Goal: Information Seeking & Learning: Find specific fact

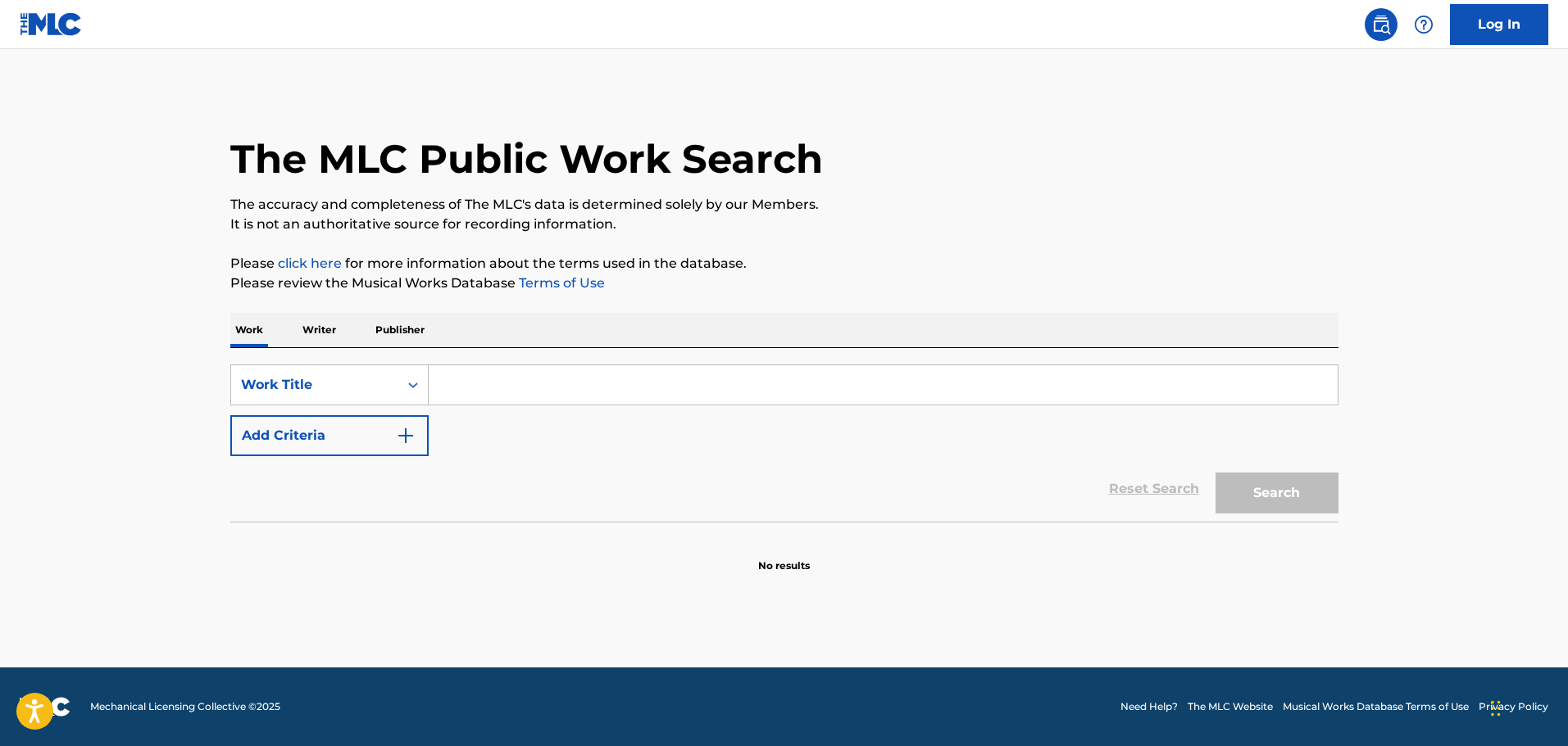
click at [624, 378] on input "Search Form" at bounding box center [882, 385] width 909 height 39
paste input "Killer [PERSON_NAME] - The [PERSON_NAME]"
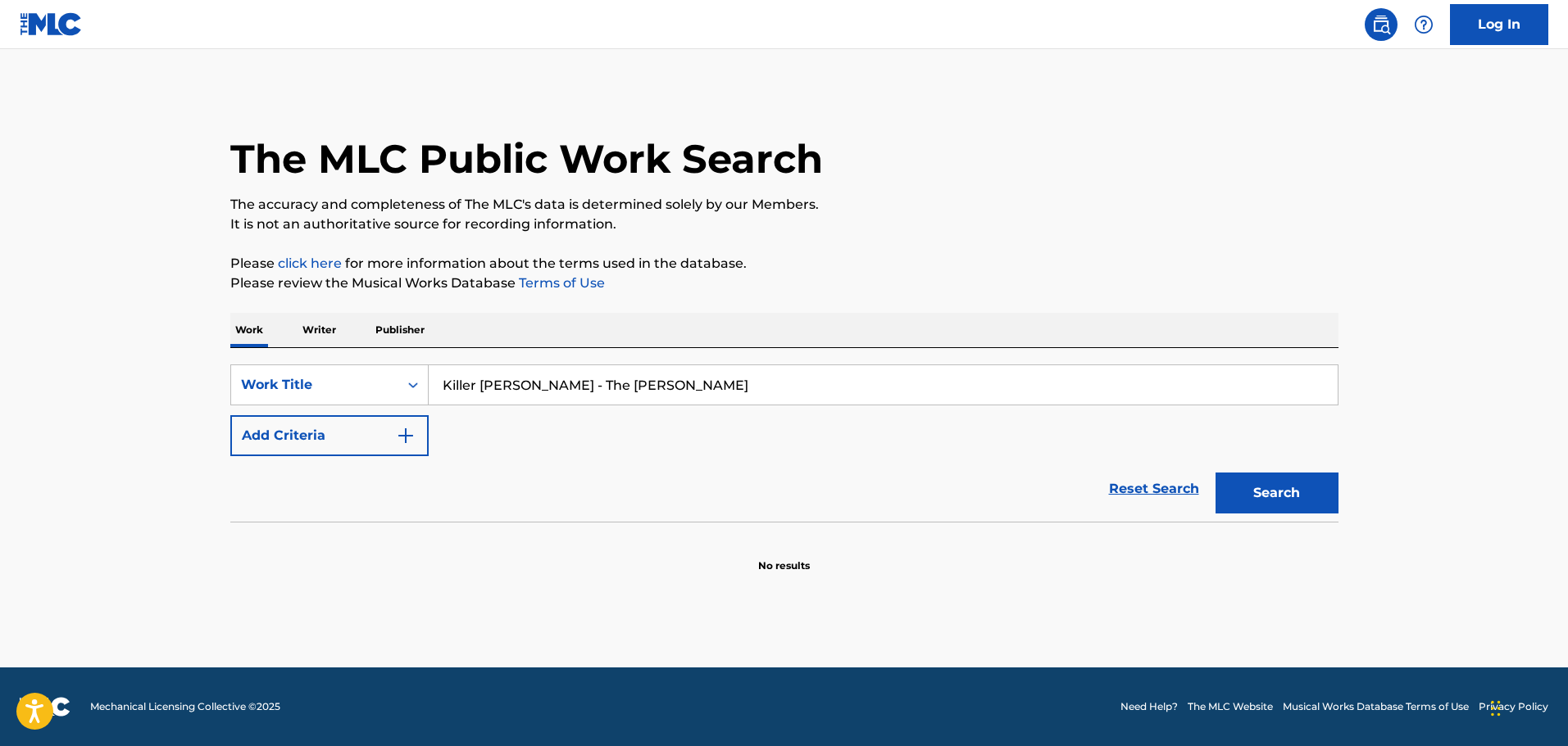
click at [513, 394] on input "Killer [PERSON_NAME] - The [PERSON_NAME]" at bounding box center [882, 385] width 909 height 39
type input "Killer [PERSON_NAME] The [PERSON_NAME]"
click at [1215, 472] on button "Search" at bounding box center [1276, 493] width 123 height 41
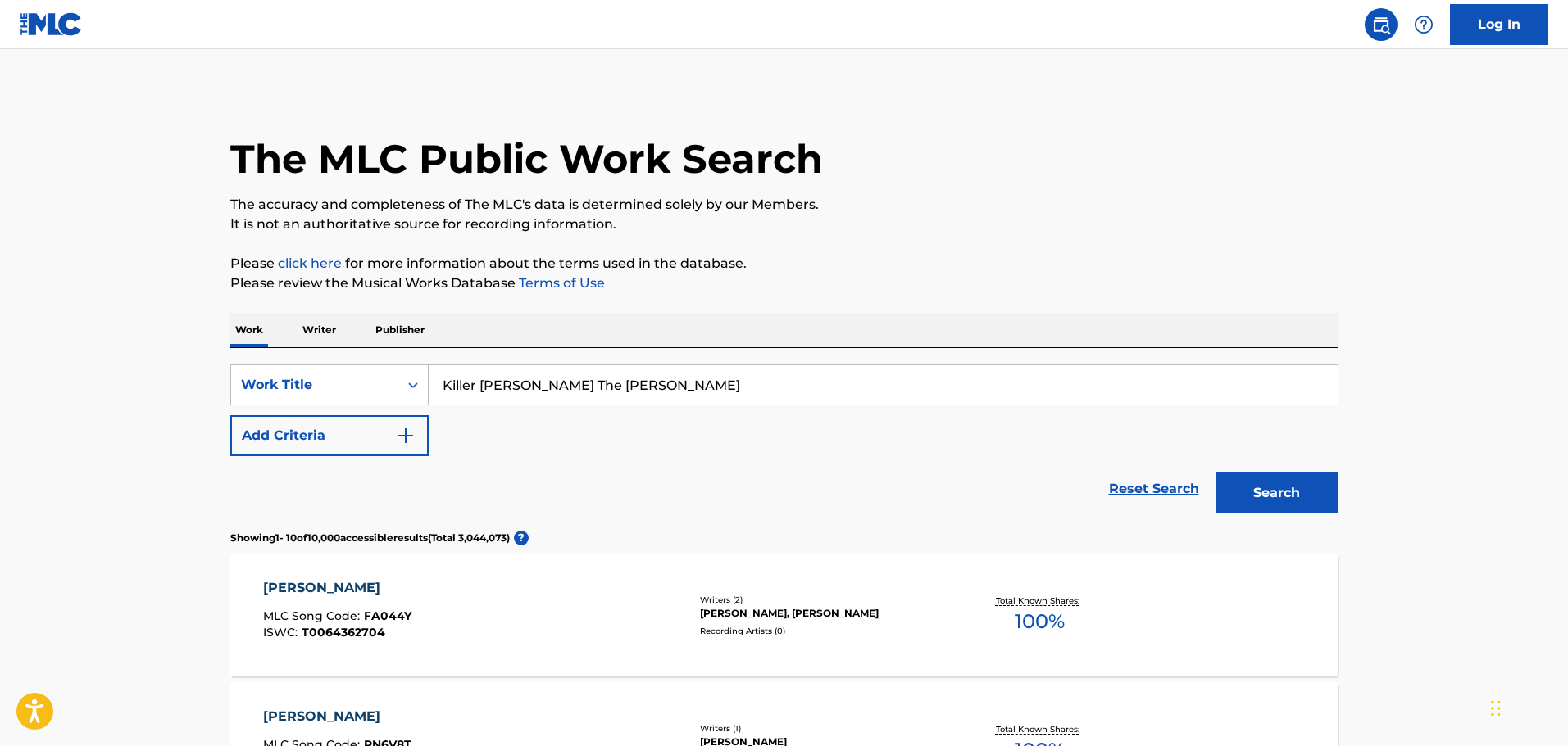
click at [409, 436] on img "Search Form" at bounding box center [405, 436] width 20 height 20
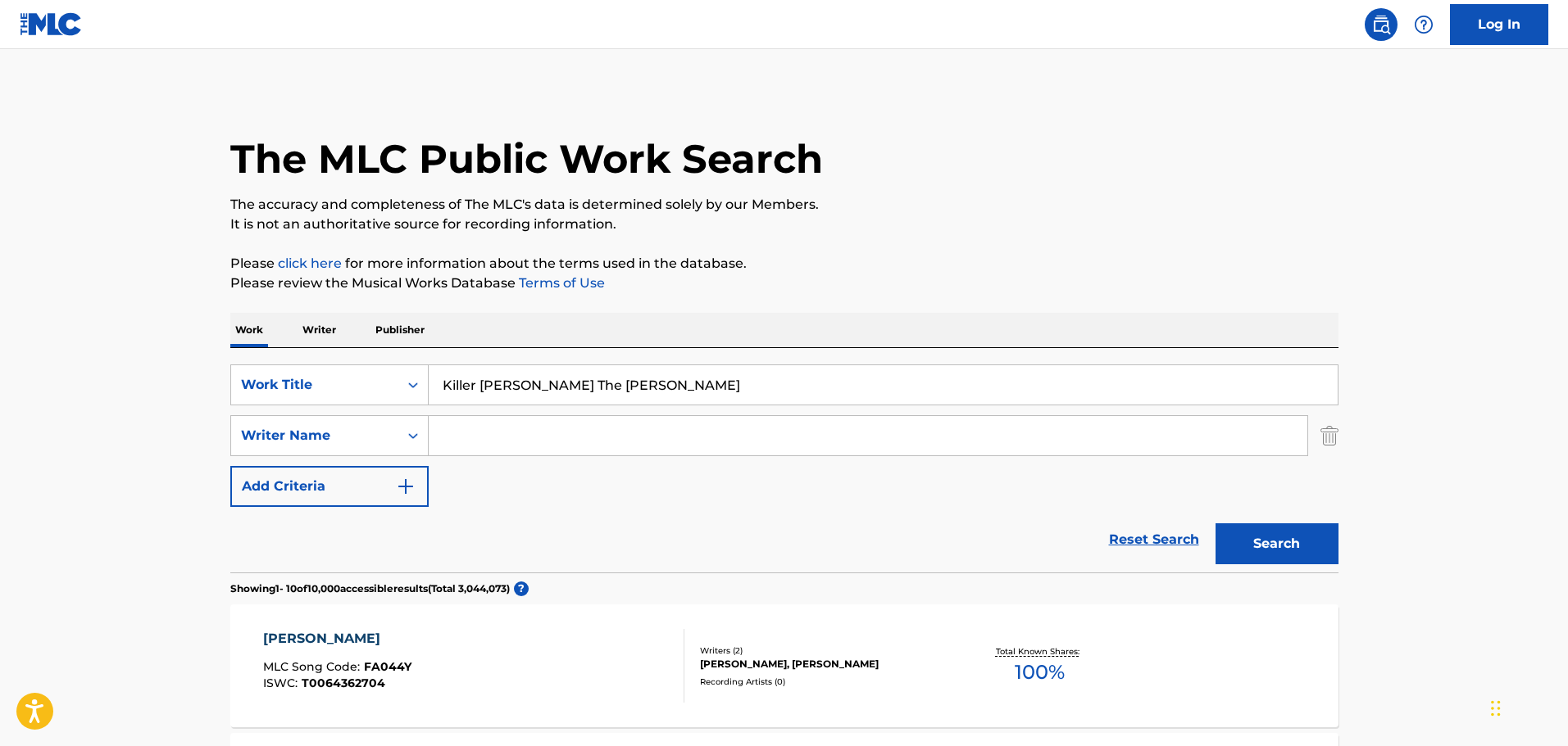
click at [470, 409] on div "SearchWithCriteria91ef714d-e0df-479d-ad04-b709d724e254 Work Title Killer [PERSO…" at bounding box center [785, 436] width 1108 height 142
paste input "Elgin"
click at [479, 431] on input "Elgin" at bounding box center [867, 436] width 879 height 39
type input "Elgin"
click at [516, 380] on input "Killer [PERSON_NAME] The [PERSON_NAME]" at bounding box center [882, 385] width 909 height 39
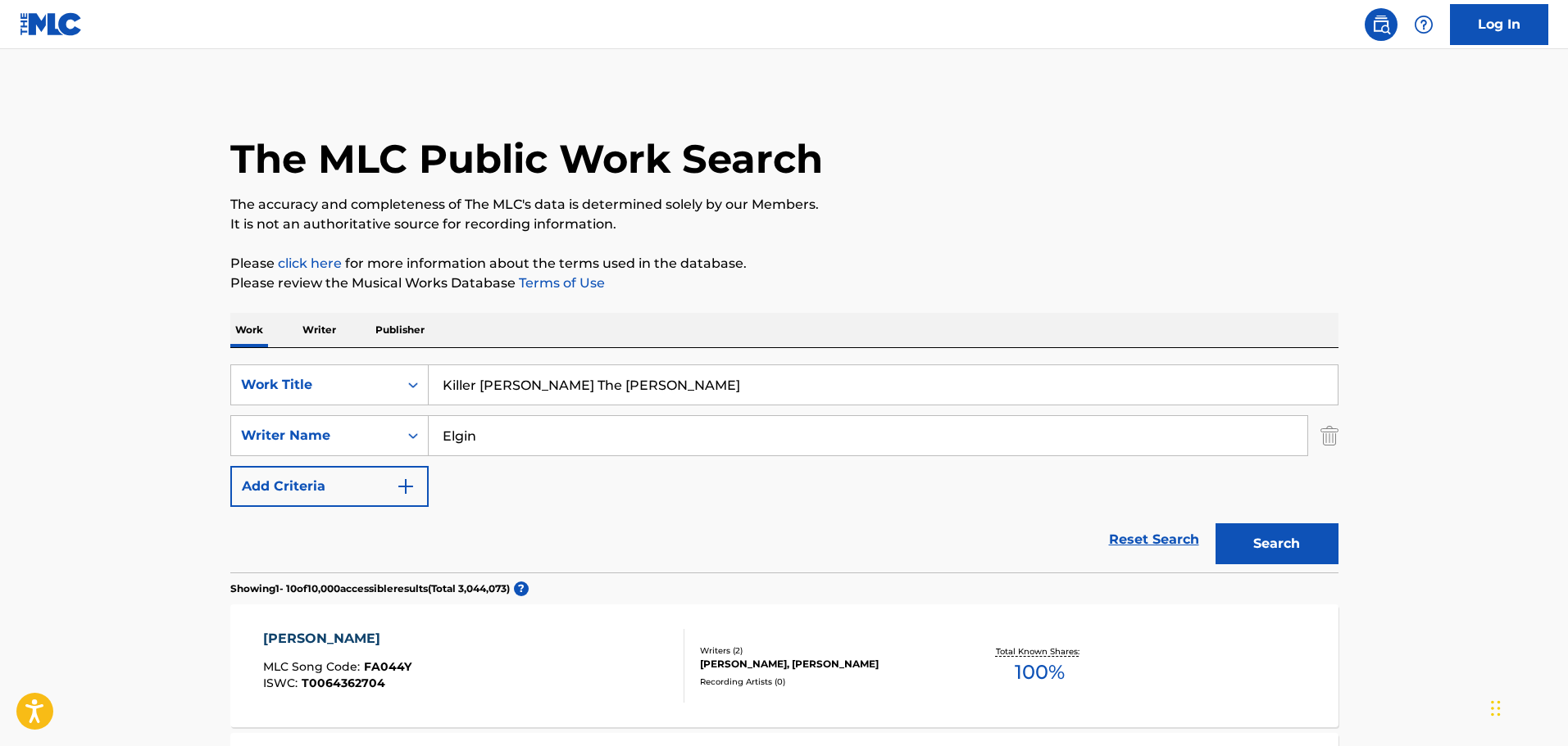
drag, startPoint x: 506, startPoint y: 381, endPoint x: 567, endPoint y: 380, distance: 61.0
click at [530, 382] on input "Killer [PERSON_NAME] The [PERSON_NAME]" at bounding box center [882, 385] width 909 height 39
drag, startPoint x: 635, startPoint y: 388, endPoint x: 539, endPoint y: 394, distance: 96.2
click at [582, 391] on input "Killer [PERSON_NAME] The [PERSON_NAME]" at bounding box center [882, 385] width 909 height 39
click at [539, 394] on input "Killer [PERSON_NAME] The [PERSON_NAME]" at bounding box center [882, 385] width 909 height 39
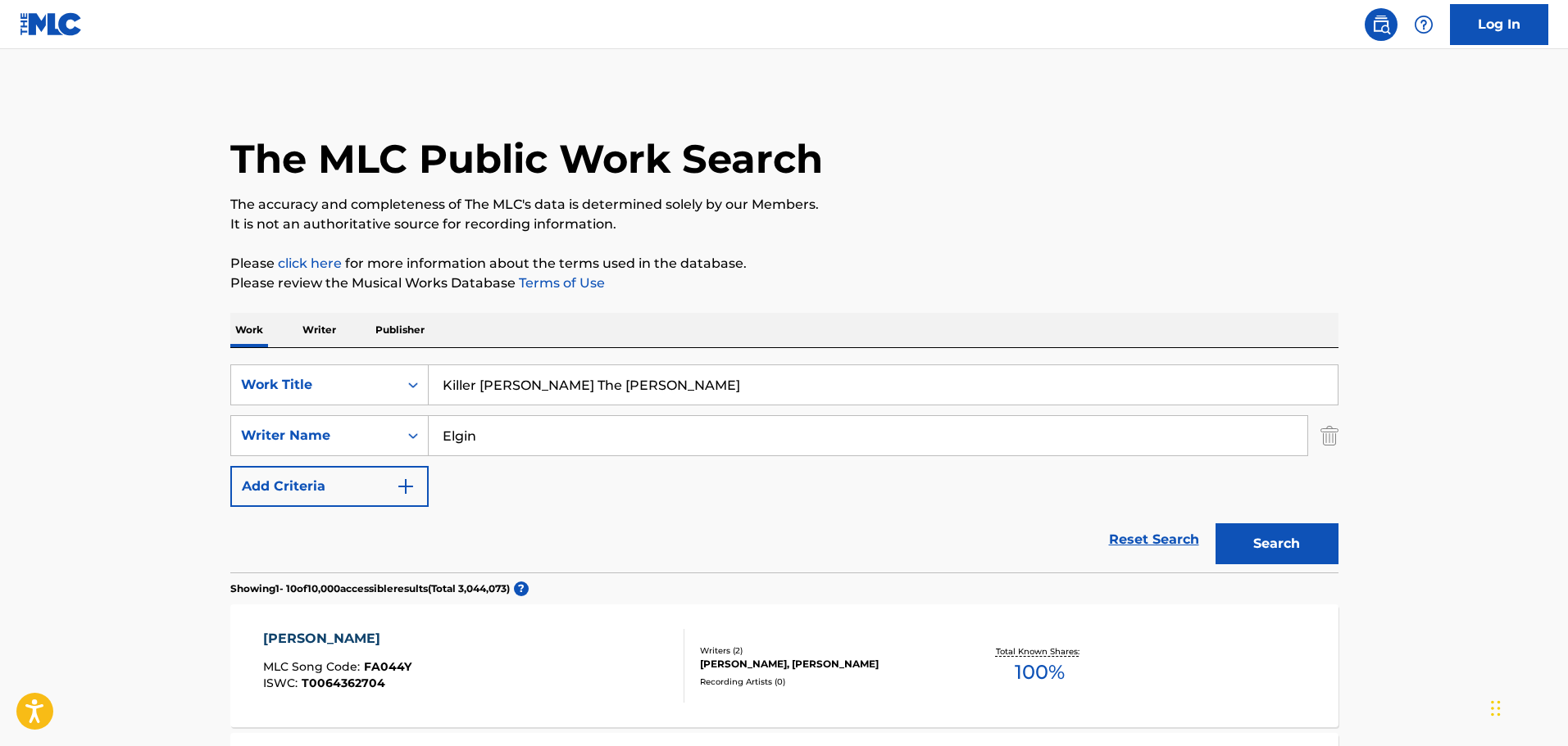
drag, startPoint x: 508, startPoint y: 390, endPoint x: 702, endPoint y: 390, distance: 194.0
click at [702, 390] on input "Killer [PERSON_NAME] The [PERSON_NAME]" at bounding box center [882, 385] width 909 height 39
type input "Killer [PERSON_NAME]"
click at [1274, 542] on button "Search" at bounding box center [1276, 545] width 123 height 41
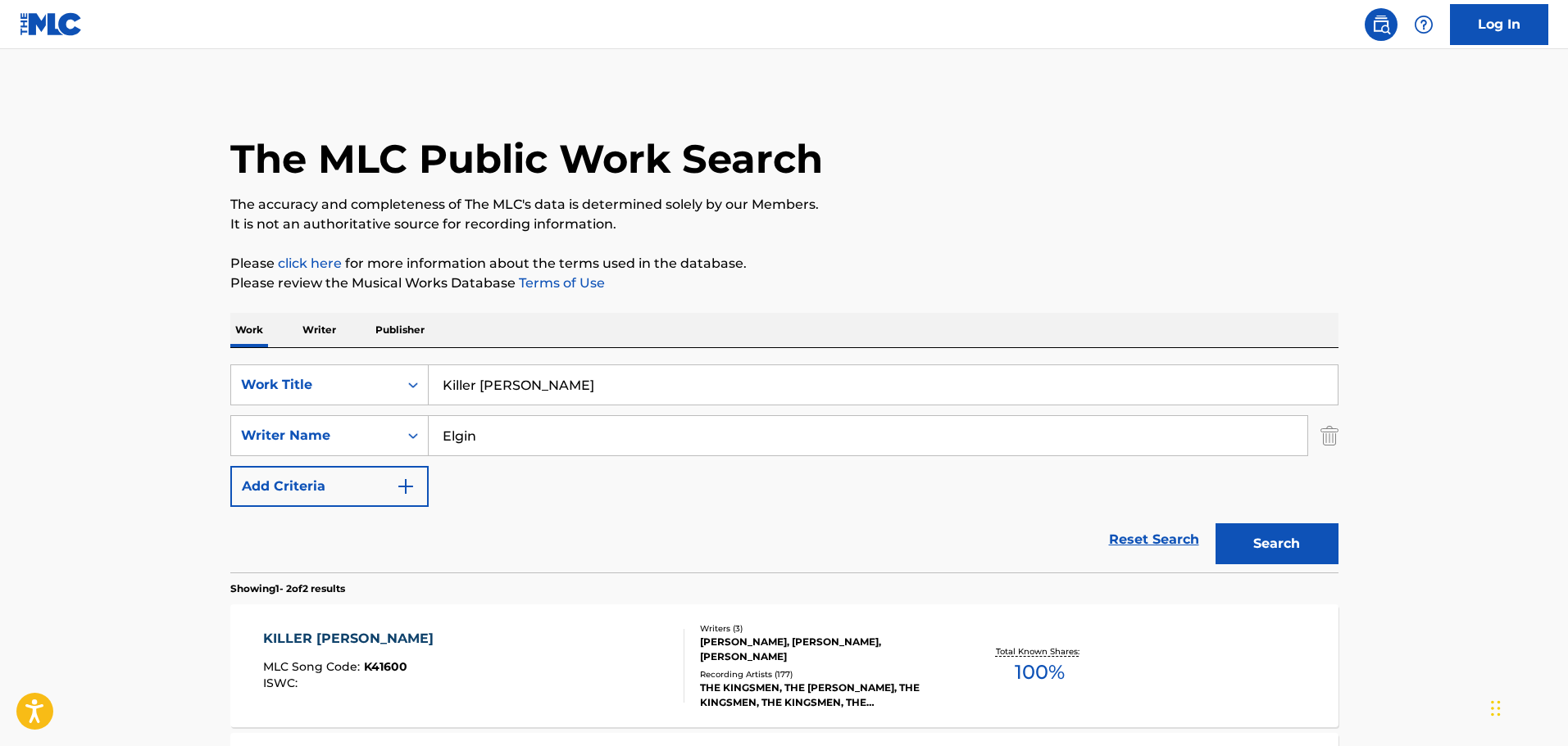
click at [914, 630] on div "Writers ( 3 )" at bounding box center [823, 628] width 248 height 12
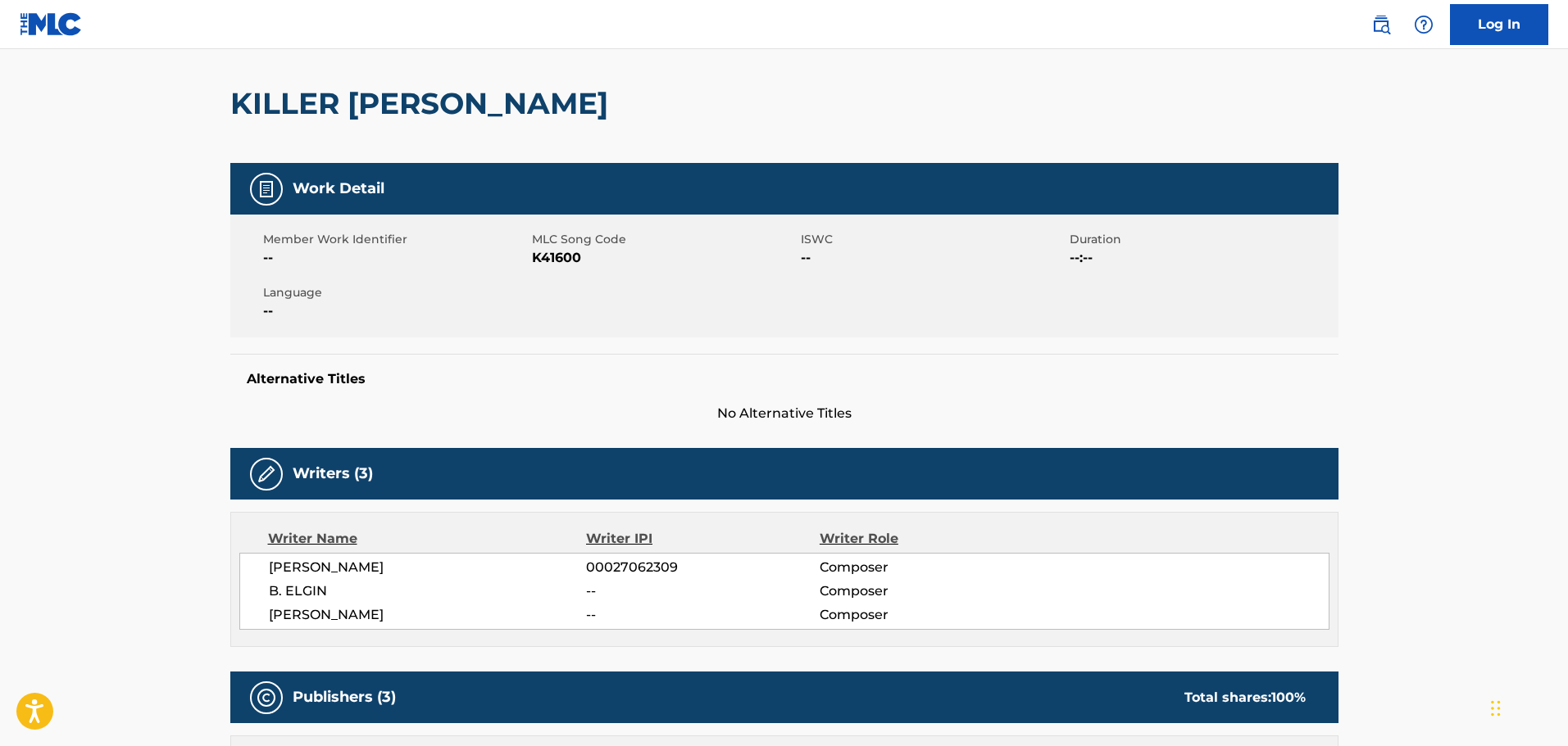
scroll to position [131, 0]
